Goal: Information Seeking & Learning: Learn about a topic

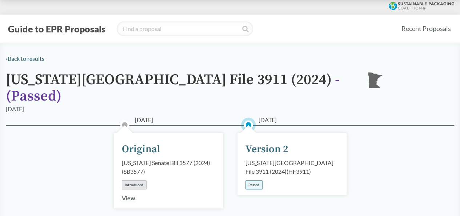
click at [258, 148] on div "[DATE] Version 2 [US_STATE][GEOGRAPHIC_DATA] File 3911 (2024) ( HF3911 ) Passed" at bounding box center [292, 164] width 109 height 62
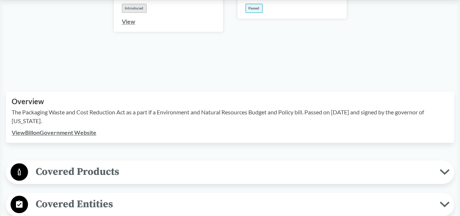
scroll to position [182, 0]
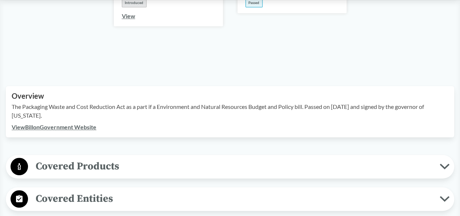
click at [123, 158] on span "Covered Products" at bounding box center [234, 166] width 412 height 16
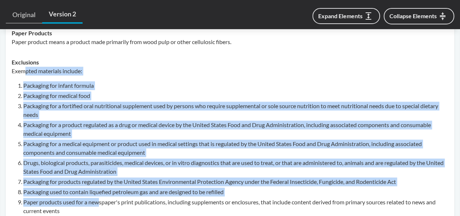
scroll to position [400, 0]
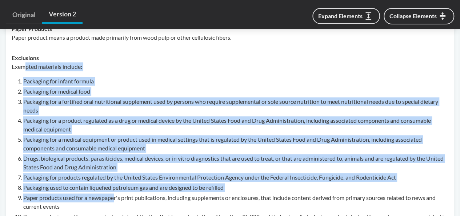
drag, startPoint x: 24, startPoint y: 129, endPoint x: 113, endPoint y: 187, distance: 106.0
click at [113, 187] on div "Exempted materials include: Packaging for infant formula Packaging for medical …" at bounding box center [230, 185] width 437 height 246
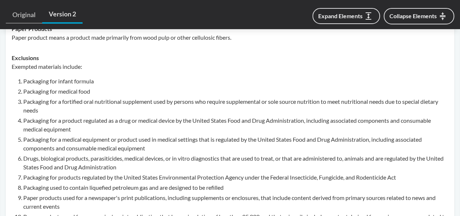
click at [98, 199] on li "Paper products used for a newspaper's print publications, including supplements…" at bounding box center [235, 201] width 425 height 17
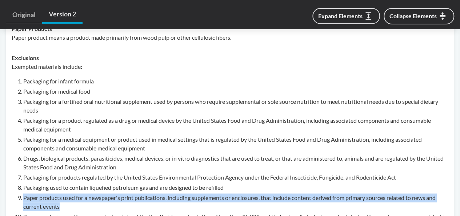
drag, startPoint x: 94, startPoint y: 196, endPoint x: 25, endPoint y: 185, distance: 70.3
click at [25, 193] on li "Paper products used for a newspaper's print publications, including supplements…" at bounding box center [235, 201] width 425 height 17
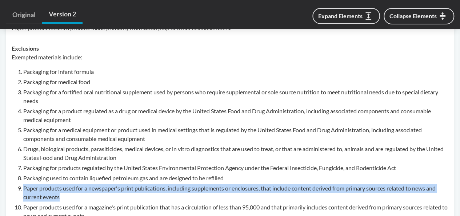
scroll to position [437, 0]
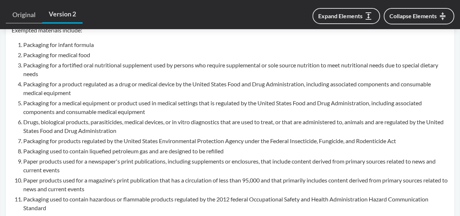
click at [61, 176] on li "Paper products used for a magazine's print publication that has a circulation o…" at bounding box center [235, 184] width 425 height 17
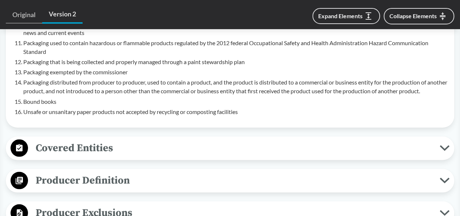
scroll to position [618, 0]
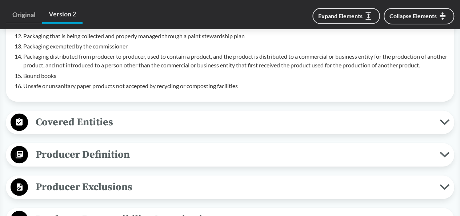
click at [71, 113] on span "Covered Entities" at bounding box center [234, 121] width 412 height 16
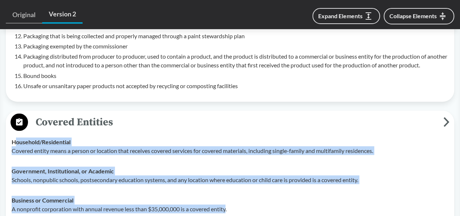
drag, startPoint x: 17, startPoint y: 131, endPoint x: 228, endPoint y: 197, distance: 221.8
click at [228, 197] on tbody "Household/​Residential Covered entity means a person or location that receives …" at bounding box center [229, 189] width 443 height 116
click at [164, 190] on td "Business or Commercial A nonprofit corporation with annual revenue less than $3…" at bounding box center [229, 204] width 443 height 29
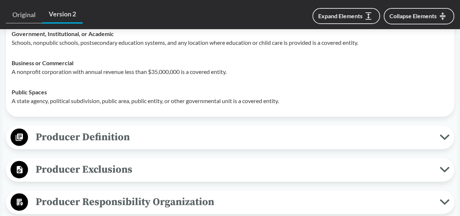
scroll to position [764, 0]
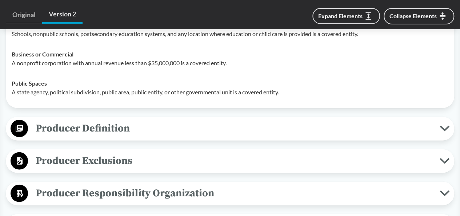
click at [95, 120] on span "Producer Definition" at bounding box center [234, 128] width 412 height 16
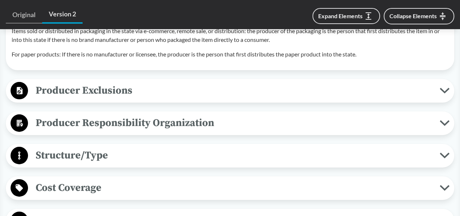
scroll to position [1091, 0]
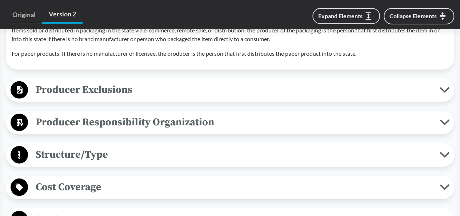
click at [91, 81] on span "Producer Exclusions" at bounding box center [234, 89] width 412 height 16
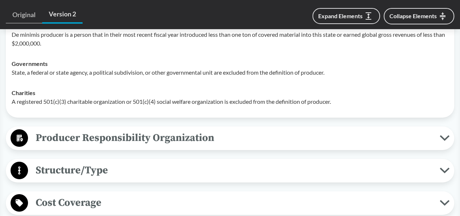
scroll to position [1200, 0]
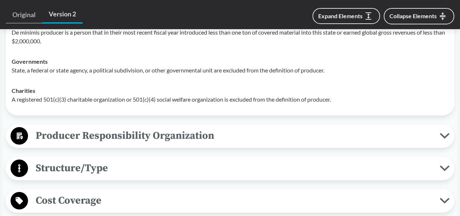
click at [95, 160] on span "Structure/Type" at bounding box center [234, 168] width 412 height 16
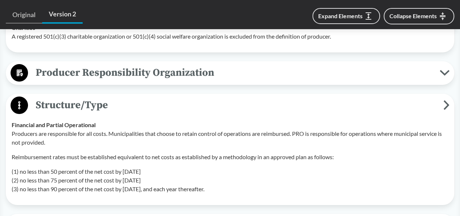
scroll to position [1273, 0]
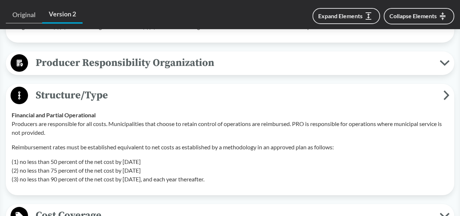
click at [87, 58] on span "Producer Responsibility Organization" at bounding box center [234, 63] width 412 height 16
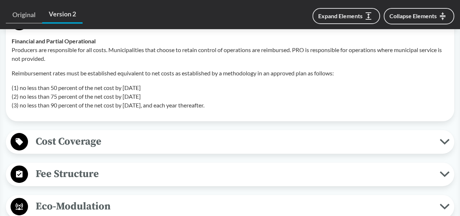
scroll to position [1419, 0]
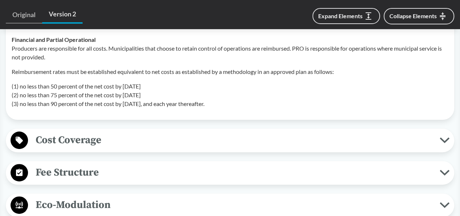
click at [58, 132] on span "Cost Coverage" at bounding box center [234, 140] width 412 height 16
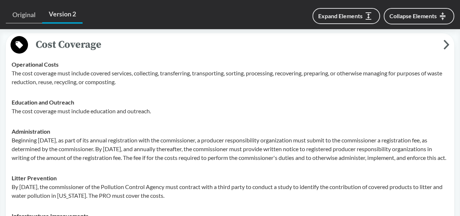
scroll to position [1528, 0]
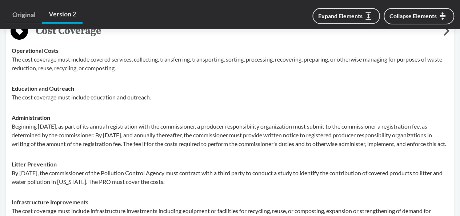
drag, startPoint x: 12, startPoint y: 104, endPoint x: 250, endPoint y: 142, distance: 241.2
click at [250, 142] on div "Administration Beginning [DATE], as part of its annual registration with the co…" at bounding box center [230, 130] width 437 height 35
click at [48, 163] on strong "Litter Prevention" at bounding box center [34, 163] width 45 height 7
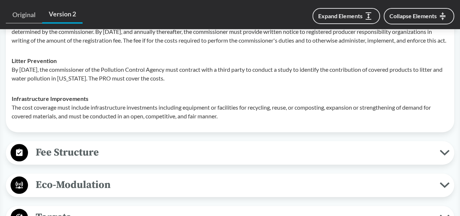
scroll to position [1637, 0]
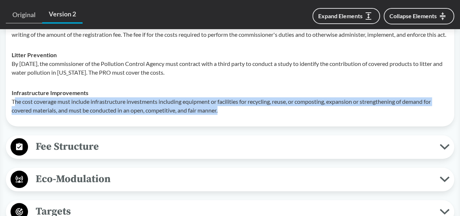
drag, startPoint x: 14, startPoint y: 99, endPoint x: 433, endPoint y: 104, distance: 418.7
click at [433, 104] on p "The cost coverage must include infrastructure investments including equipment o…" at bounding box center [230, 105] width 437 height 17
click at [103, 107] on p "The cost coverage must include infrastructure investments including equipment o…" at bounding box center [230, 105] width 437 height 17
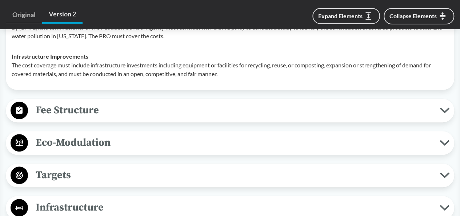
scroll to position [1710, 0]
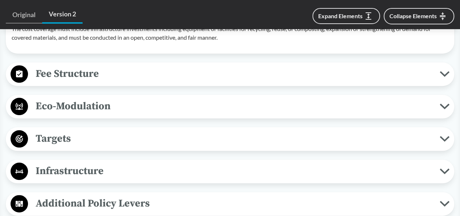
click at [43, 73] on span "Fee Structure" at bounding box center [234, 73] width 412 height 16
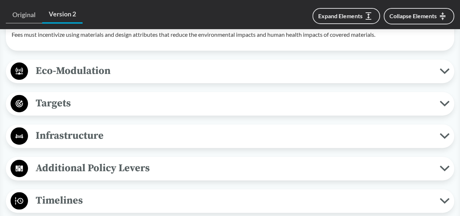
scroll to position [1819, 0]
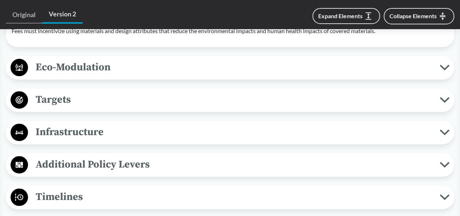
click at [41, 99] on span "Targets" at bounding box center [234, 99] width 412 height 16
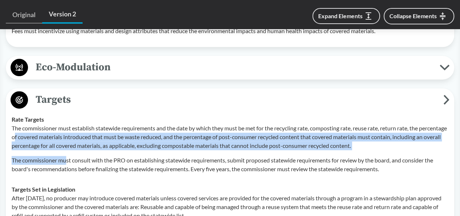
drag, startPoint x: 45, startPoint y: 130, endPoint x: 66, endPoint y: 159, distance: 35.9
click at [66, 159] on div "The commissioner must establish statewide requirements and the date by which th…" at bounding box center [230, 148] width 437 height 49
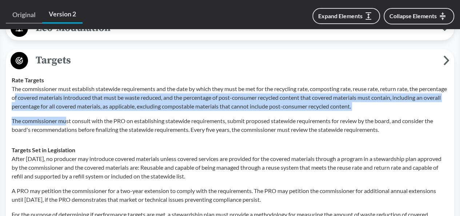
scroll to position [1892, 0]
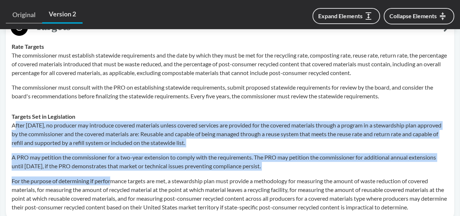
drag, startPoint x: 16, startPoint y: 123, endPoint x: 111, endPoint y: 177, distance: 109.8
click at [111, 177] on div "After [DATE], no producer may introduce covered materials unless covered servic…" at bounding box center [230, 166] width 437 height 90
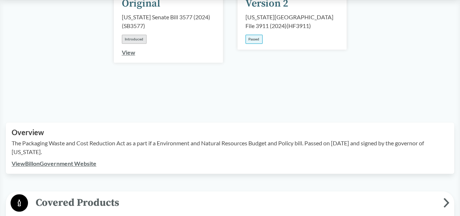
scroll to position [218, 0]
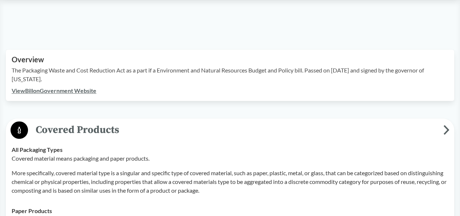
click at [72, 87] on link "View Bill on Government Website" at bounding box center [54, 90] width 85 height 7
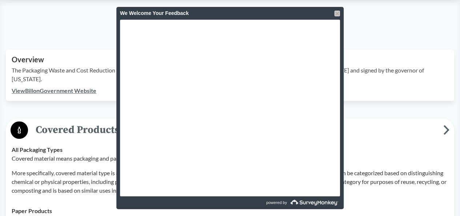
click at [338, 12] on div at bounding box center [337, 14] width 6 height 6
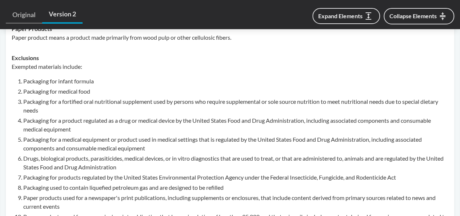
scroll to position [255, 0]
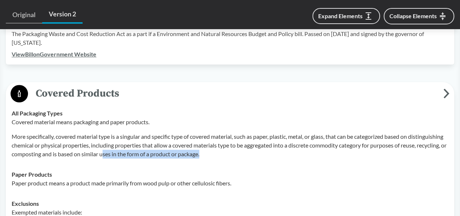
drag, startPoint x: 151, startPoint y: 142, endPoint x: 342, endPoint y: 142, distance: 190.6
click at [342, 142] on p "More specifically, covered material type is a singular and specific type of cov…" at bounding box center [230, 145] width 437 height 26
click at [73, 170] on div "Paper Products Paper product means a product made primarily from wood pulp or o…" at bounding box center [230, 178] width 437 height 17
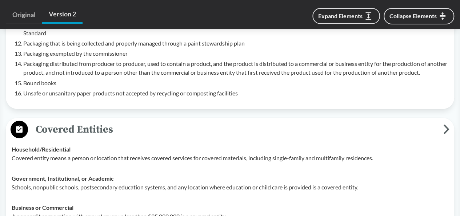
scroll to position [655, 0]
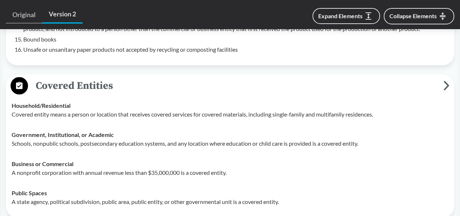
click at [66, 77] on span "Covered Entities" at bounding box center [235, 85] width 415 height 16
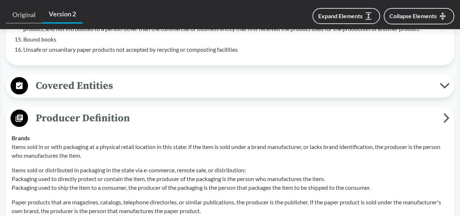
click at [66, 77] on span "Covered Entities" at bounding box center [234, 85] width 412 height 16
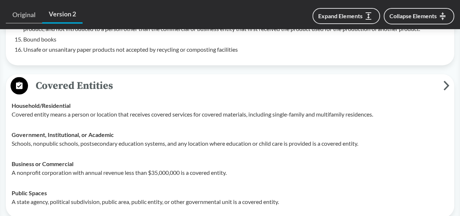
click at [66, 77] on span "Covered Entities" at bounding box center [235, 85] width 415 height 16
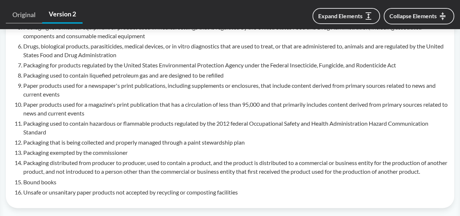
scroll to position [509, 0]
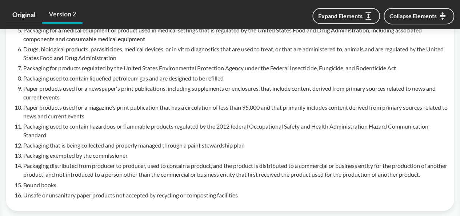
click at [20, 16] on link "Original" at bounding box center [24, 15] width 36 height 17
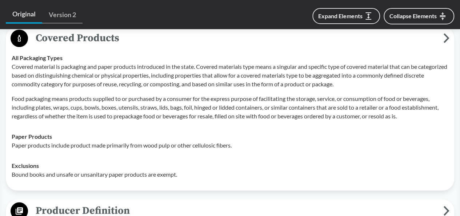
scroll to position [327, 0]
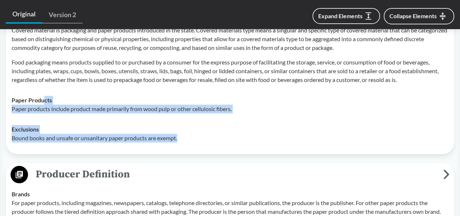
drag, startPoint x: 43, startPoint y: 99, endPoint x: 228, endPoint y: 140, distance: 190.0
click at [228, 140] on tbody "All Packaging Types Covered material is packaging and paper products introduced…" at bounding box center [229, 79] width 443 height 137
click at [61, 139] on p "Bound books and unsafe or unsanitary paper products are exempt." at bounding box center [230, 137] width 437 height 9
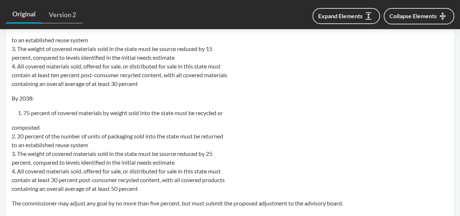
scroll to position [1310, 0]
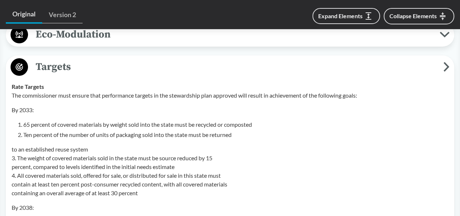
click at [63, 19] on link "Version 2" at bounding box center [62, 15] width 40 height 17
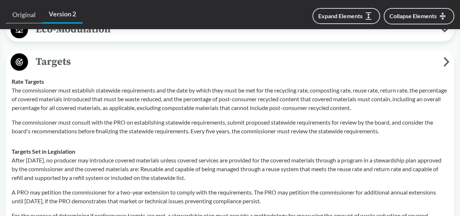
scroll to position [1746, 0]
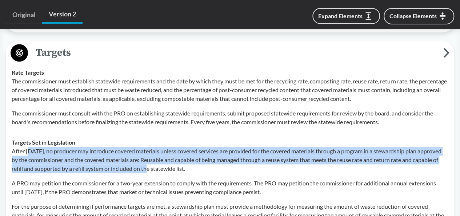
drag, startPoint x: 30, startPoint y: 148, endPoint x: 152, endPoint y: 164, distance: 123.2
click at [152, 164] on p "After [DATE], no producer may introduce covered materials unless covered servic…" at bounding box center [230, 160] width 437 height 26
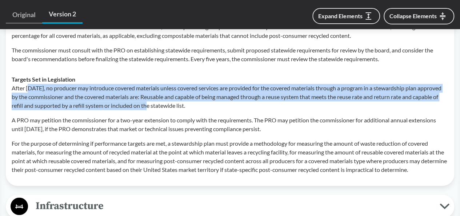
scroll to position [1819, 0]
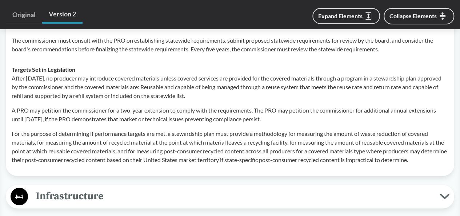
click at [328, 145] on p "For the purpose of determining if performance targets are met, a stewardship pl…" at bounding box center [230, 146] width 437 height 35
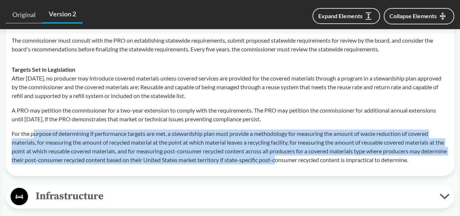
drag, startPoint x: 35, startPoint y: 128, endPoint x: 306, endPoint y: 152, distance: 271.8
click at [306, 152] on p "For the purpose of determining if performance targets are met, a stewardship pl…" at bounding box center [230, 146] width 437 height 35
click at [140, 135] on p "For the purpose of determining if performance targets are met, a stewardship pl…" at bounding box center [230, 146] width 437 height 35
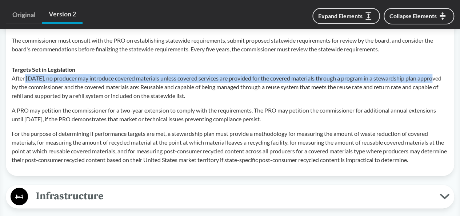
drag, startPoint x: 25, startPoint y: 76, endPoint x: 434, endPoint y: 77, distance: 408.5
click at [434, 77] on p "After [DATE], no producer may introduce covered materials unless covered servic…" at bounding box center [230, 87] width 437 height 26
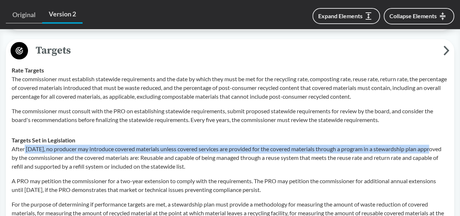
scroll to position [1746, 0]
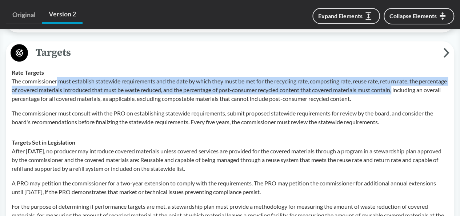
drag, startPoint x: 58, startPoint y: 78, endPoint x: 439, endPoint y: 89, distance: 381.0
click at [439, 89] on p "The commissioner must establish statewide requirements and the date by which th…" at bounding box center [230, 90] width 437 height 26
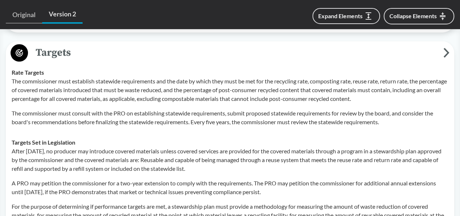
click at [28, 77] on p "The commissioner must establish statewide requirements and the date by which th…" at bounding box center [230, 90] width 437 height 26
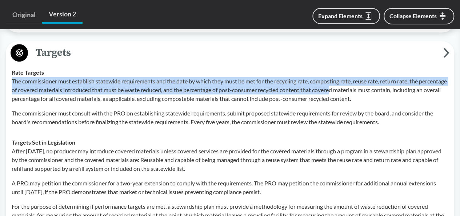
drag, startPoint x: 11, startPoint y: 78, endPoint x: 364, endPoint y: 84, distance: 353.6
click at [364, 84] on td "Rate Targets The commissioner must establish statewide requirements and the dat…" at bounding box center [229, 97] width 443 height 70
click at [275, 80] on p "The commissioner must establish statewide requirements and the date by which th…" at bounding box center [230, 90] width 437 height 26
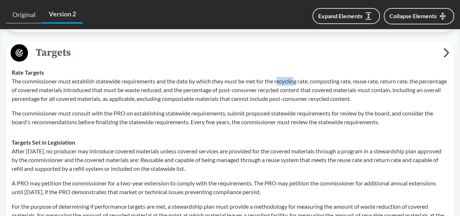
drag, startPoint x: 279, startPoint y: 77, endPoint x: 299, endPoint y: 76, distance: 20.0
click at [299, 77] on p "The commissioner must establish statewide requirements and the date by which th…" at bounding box center [230, 90] width 437 height 26
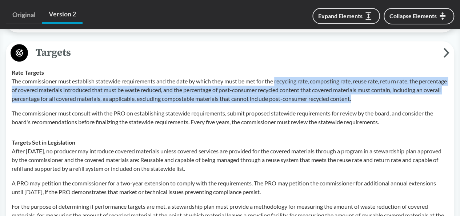
drag, startPoint x: 277, startPoint y: 77, endPoint x: 406, endPoint y: 94, distance: 129.9
click at [406, 94] on p "The commissioner must establish statewide requirements and the date by which th…" at bounding box center [230, 90] width 437 height 26
copy p "recycling rate, composting rate, reuse rate, return rate, the percentage of cov…"
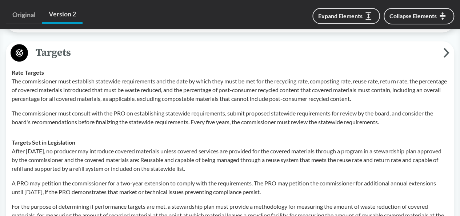
click at [149, 124] on td "Rate Targets The commissioner must establish statewide requirements and the dat…" at bounding box center [229, 97] width 443 height 70
